Goal: Find specific page/section: Find specific page/section

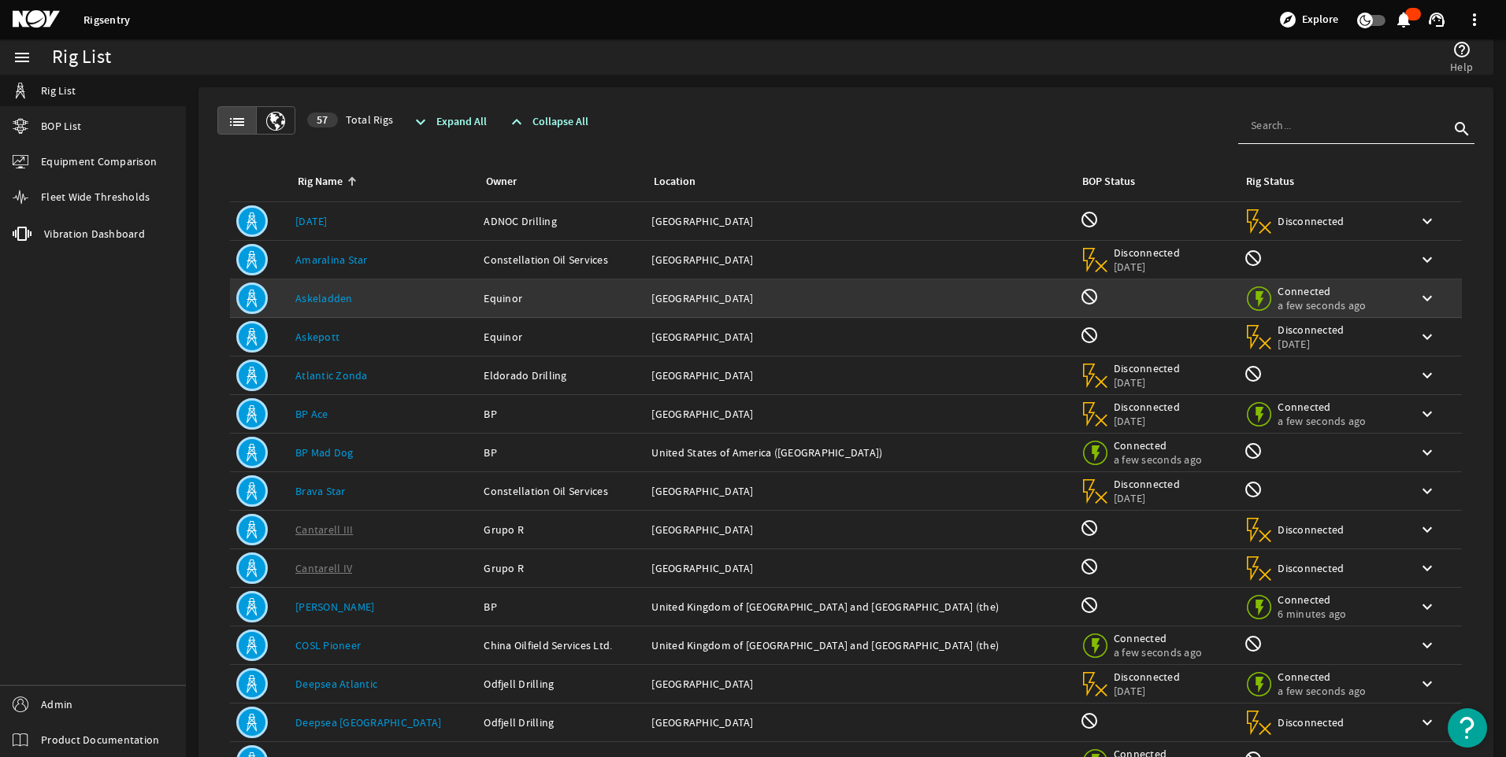
click at [483, 304] on div "Owner: Equinor" at bounding box center [560, 299] width 155 height 16
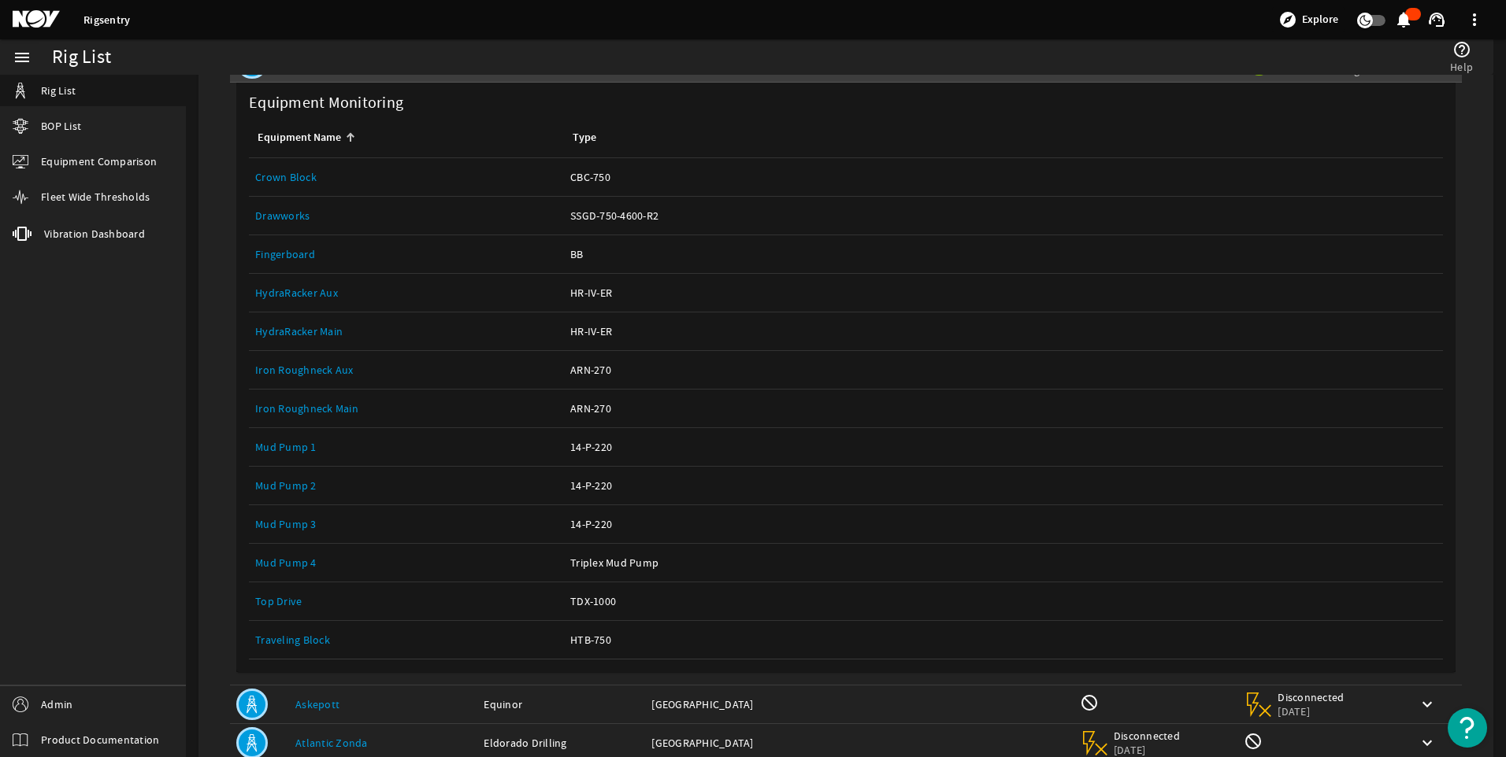
scroll to position [237, 0]
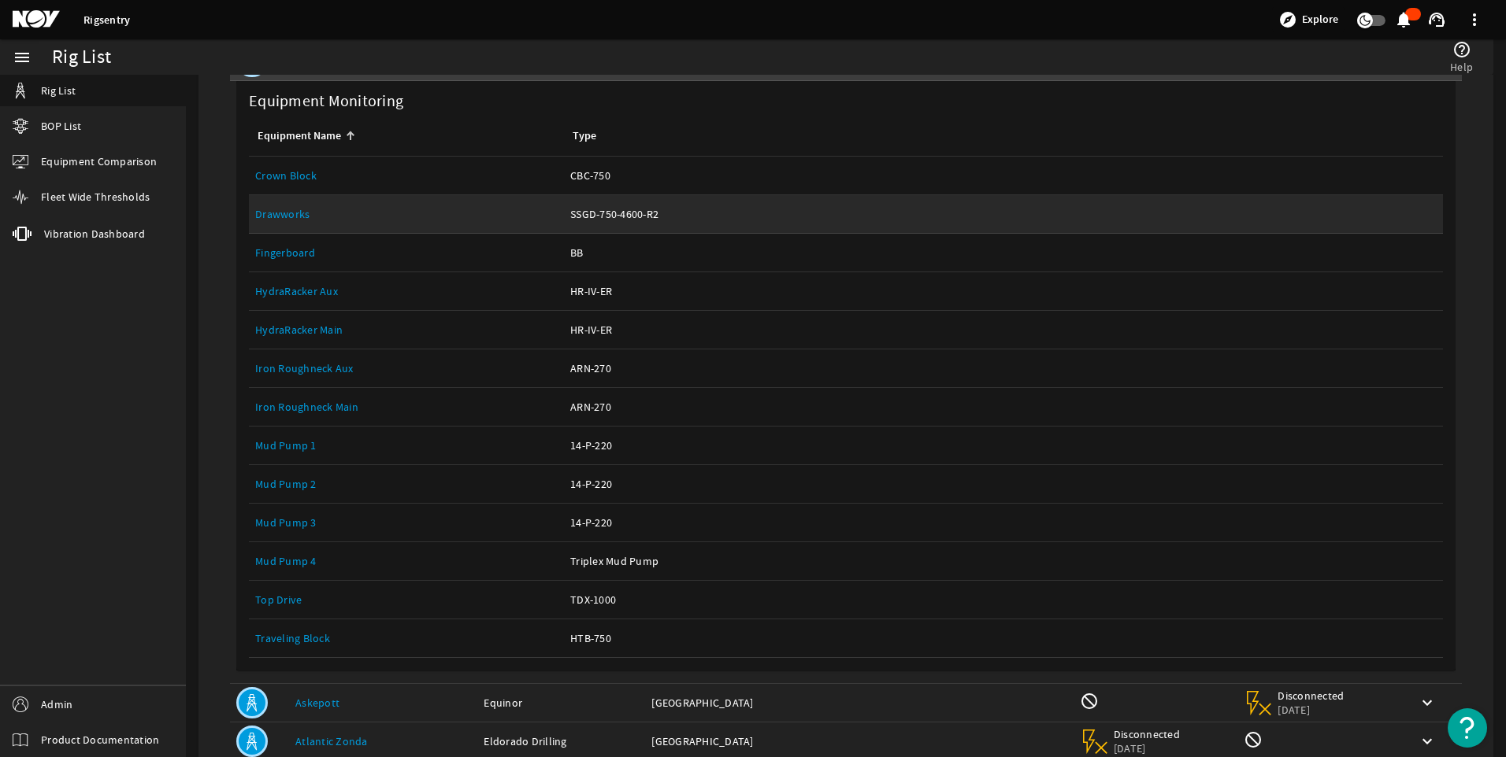
click at [277, 217] on link "Drawworks" at bounding box center [282, 214] width 54 height 14
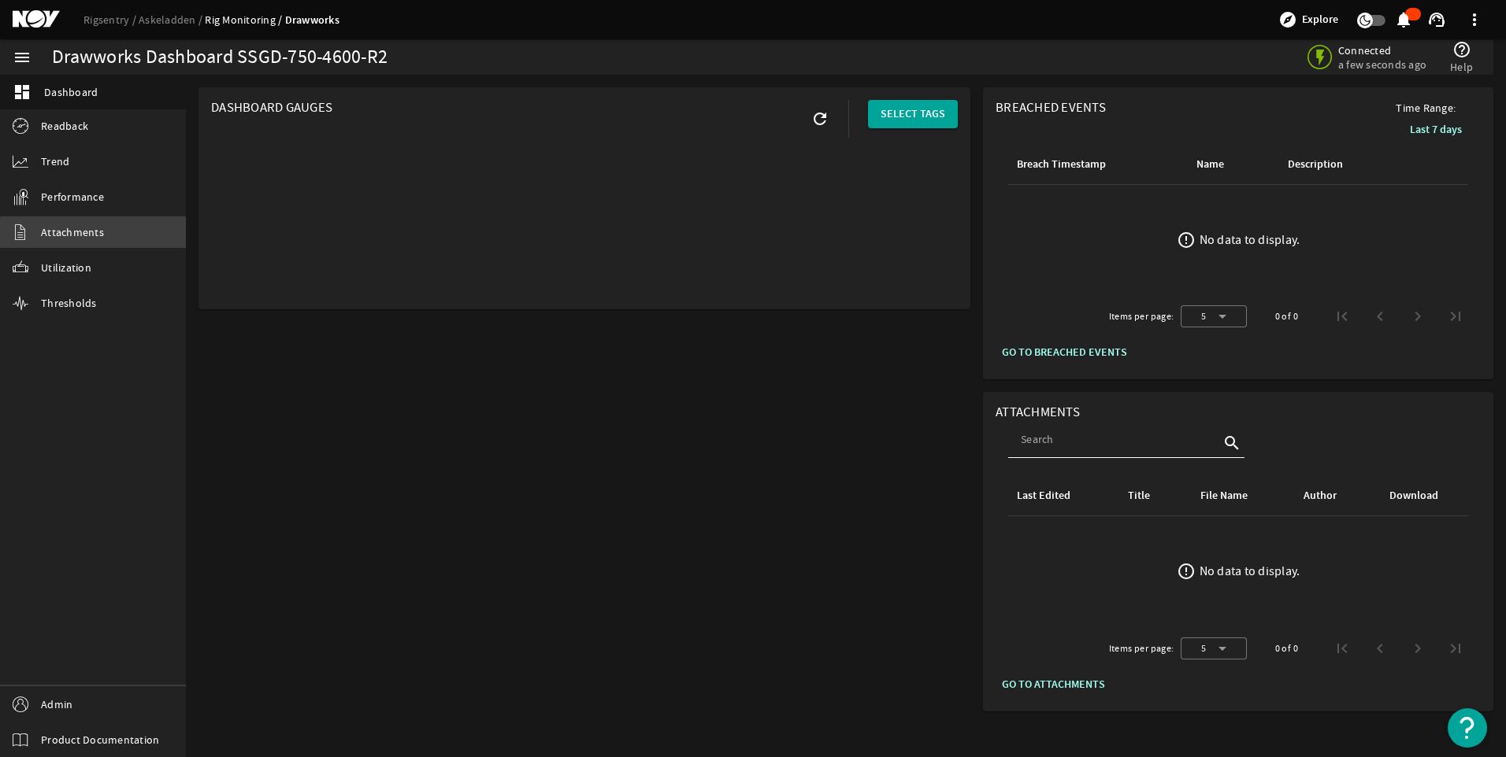
click at [102, 240] on link "Attachments" at bounding box center [93, 232] width 186 height 31
